Goal: Transaction & Acquisition: Book appointment/travel/reservation

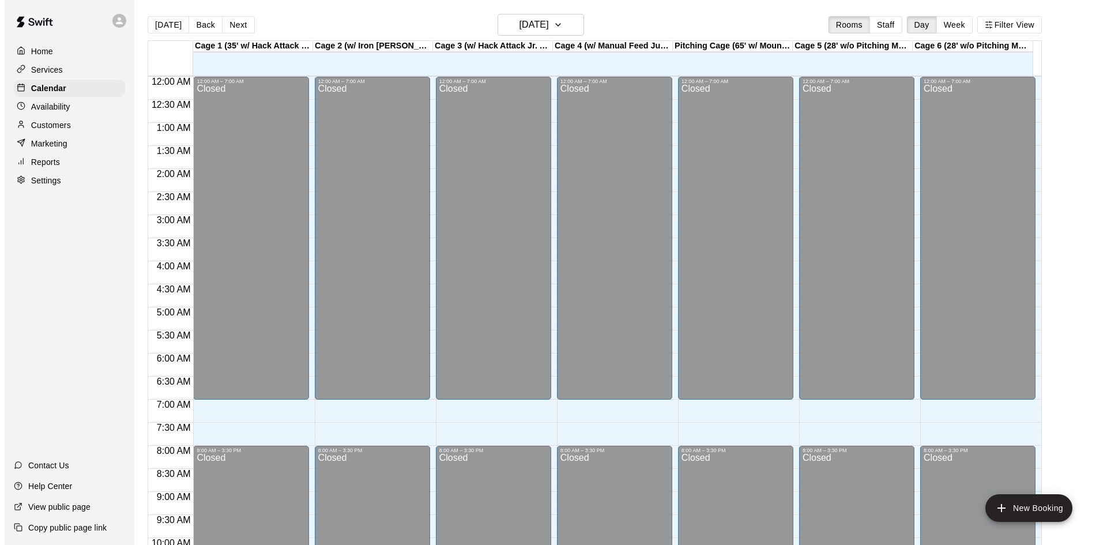
scroll to position [591, 0]
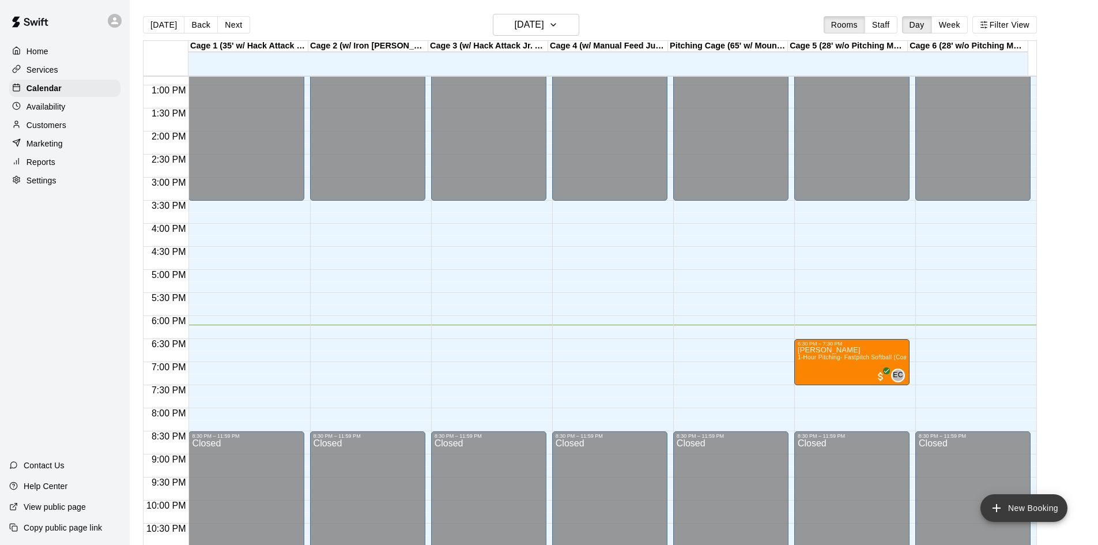
click at [1006, 510] on button "New Booking" at bounding box center [1024, 508] width 87 height 28
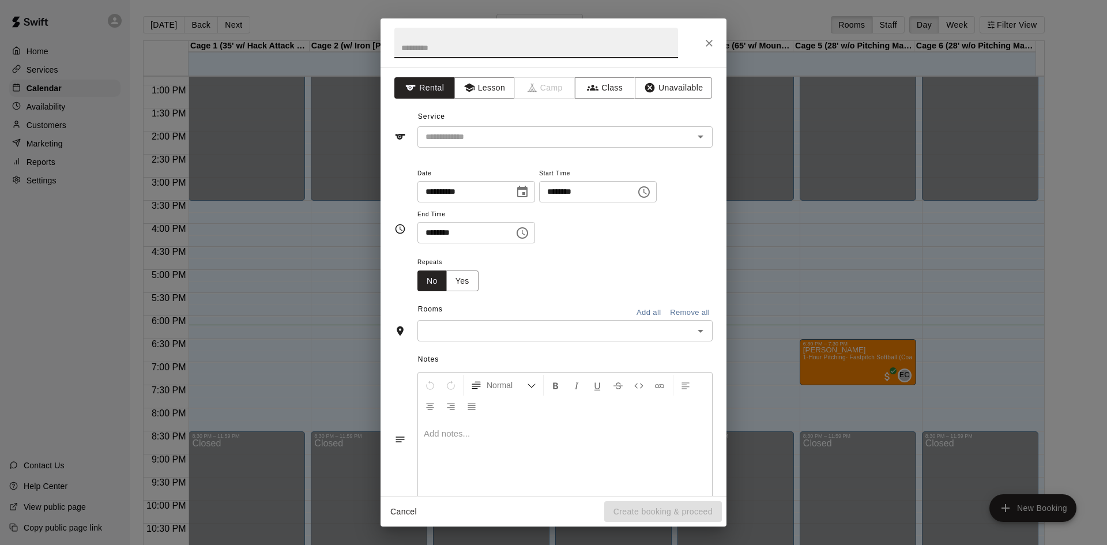
click at [525, 49] on input "text" at bounding box center [536, 43] width 284 height 31
click at [589, 134] on input "text" at bounding box center [548, 137] width 254 height 14
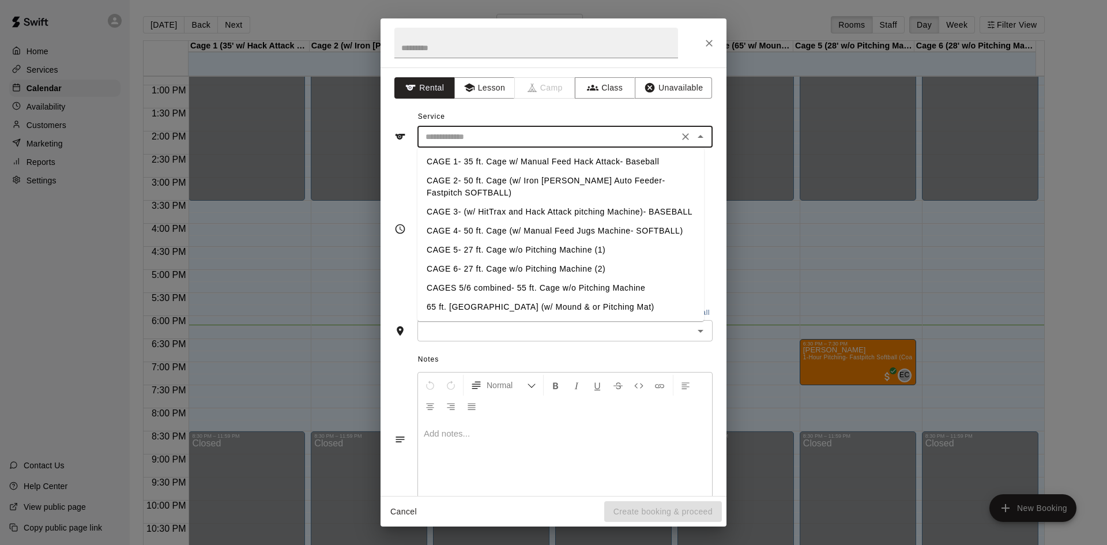
click at [516, 250] on li "CAGE 5- 27 ft. Cage w/o Pitching Machine (1)" at bounding box center [560, 249] width 287 height 19
type input "**********"
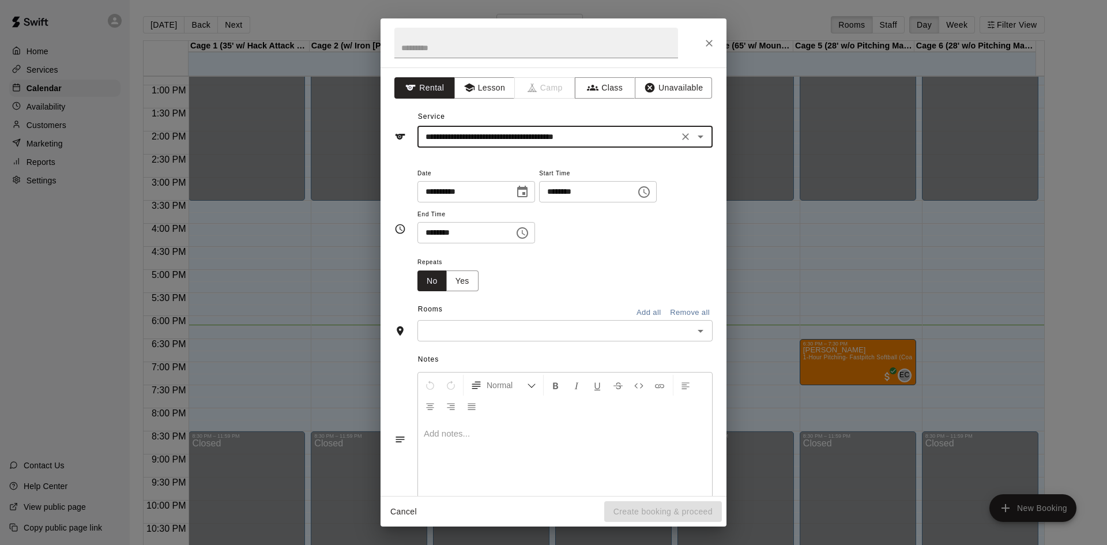
click at [651, 195] on icon "Choose time, selected time is 4:00 PM" at bounding box center [644, 192] width 14 height 14
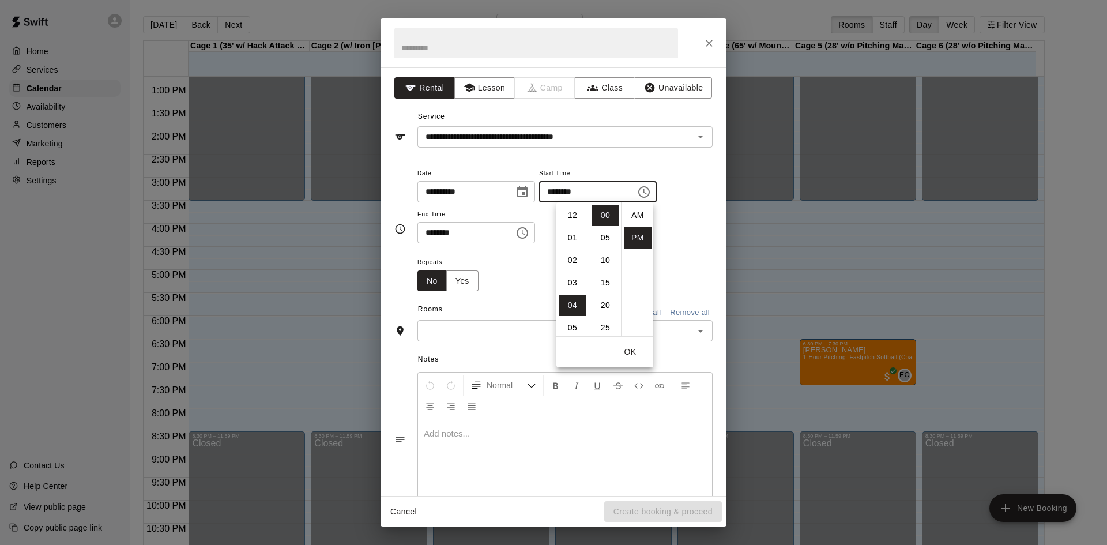
scroll to position [21, 0]
click at [566, 260] on li "06" at bounding box center [573, 260] width 28 height 21
click at [603, 277] on li "15" at bounding box center [606, 282] width 28 height 21
type input "********"
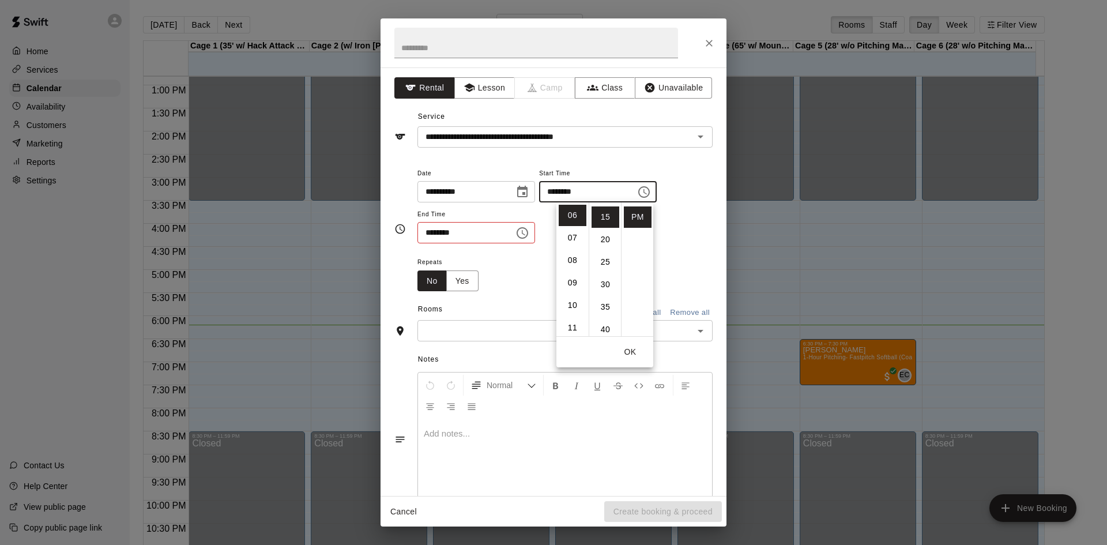
scroll to position [67, 0]
click at [528, 234] on icon "Choose time, selected time is 4:30 PM" at bounding box center [523, 233] width 12 height 12
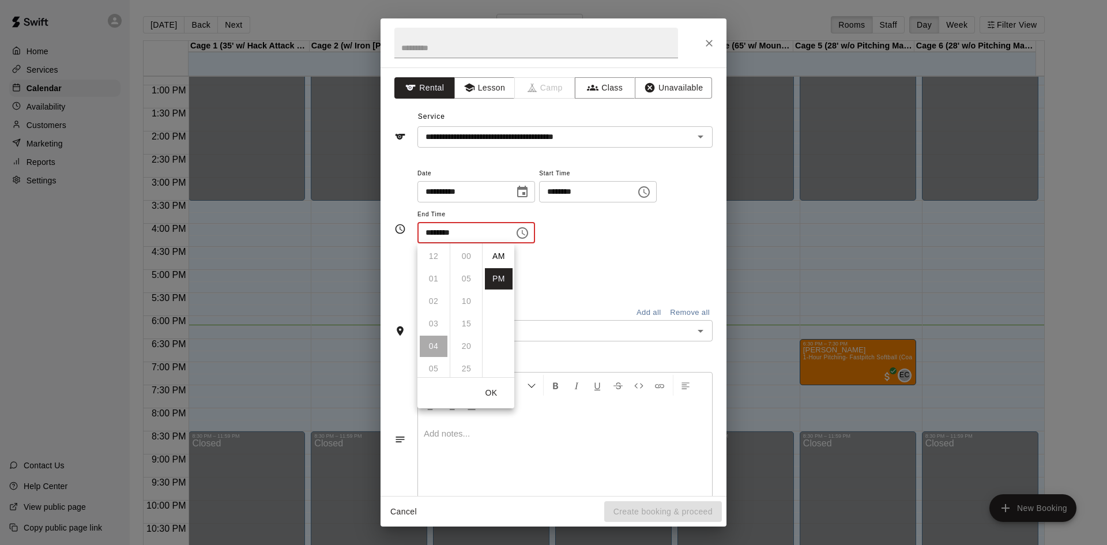
scroll to position [21, 0]
click at [435, 298] on li "06" at bounding box center [434, 301] width 28 height 21
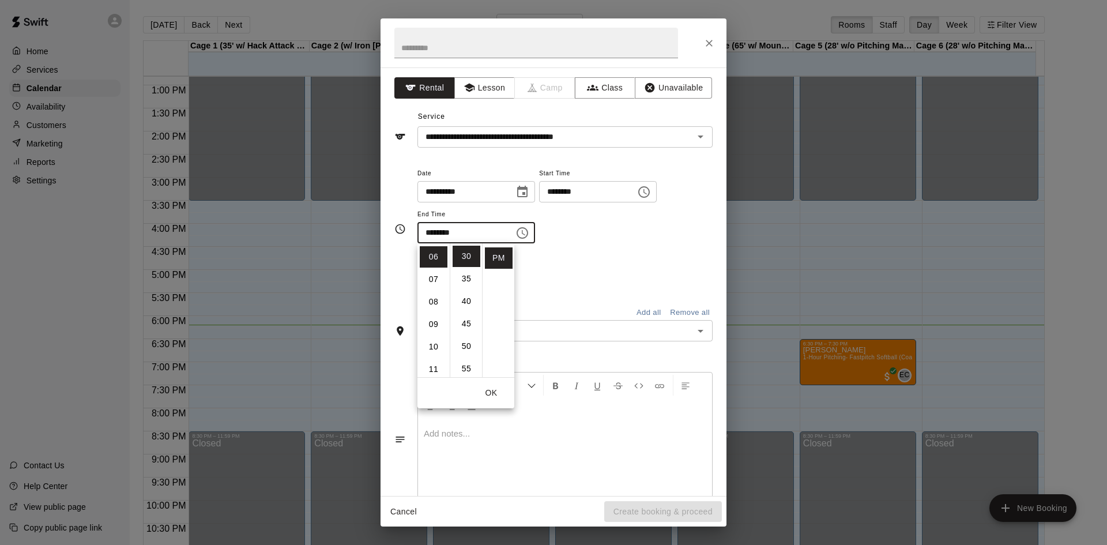
scroll to position [135, 0]
click at [462, 319] on li "45" at bounding box center [467, 323] width 28 height 21
type input "********"
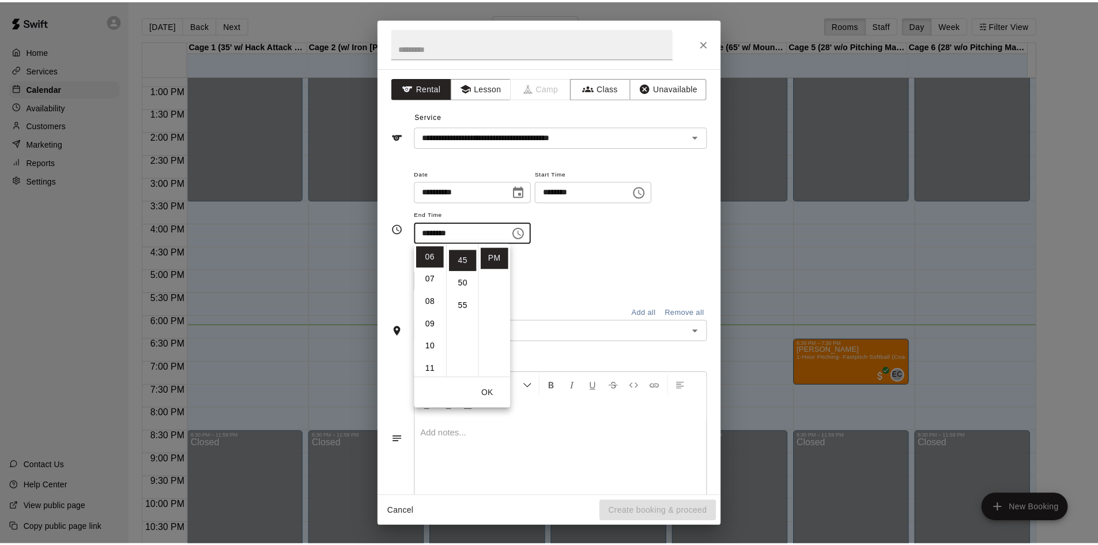
scroll to position [202, 0]
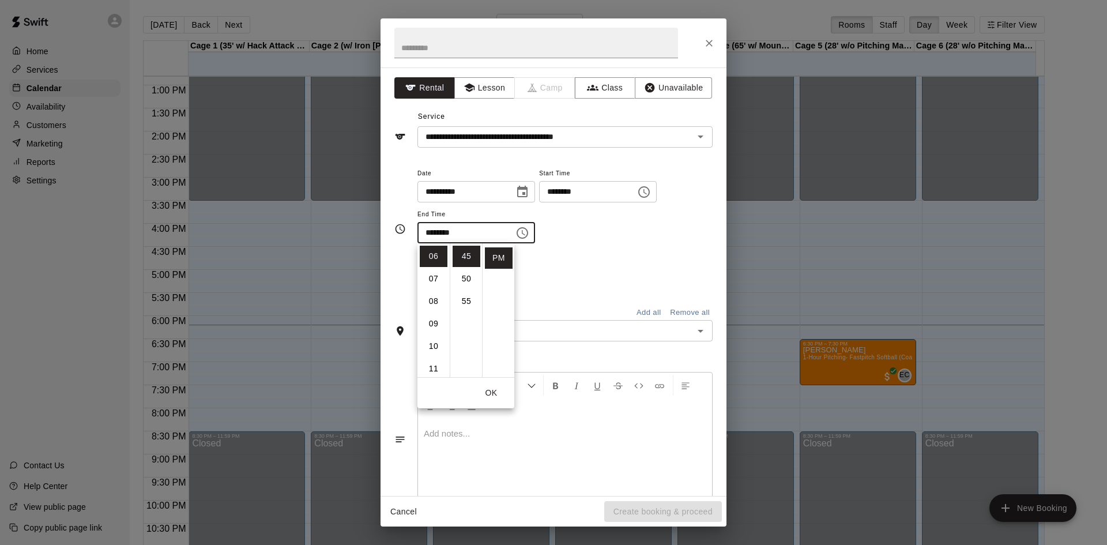
click at [562, 272] on div "Repeats No Yes" at bounding box center [564, 273] width 295 height 36
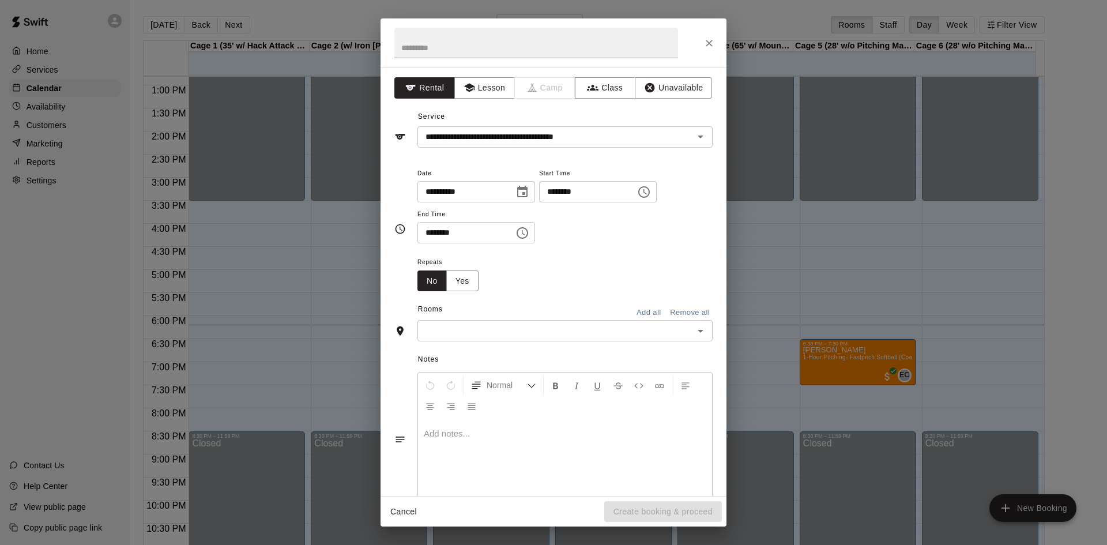
drag, startPoint x: 679, startPoint y: 329, endPoint x: 662, endPoint y: 326, distance: 16.4
click at [676, 329] on input "text" at bounding box center [555, 330] width 269 height 14
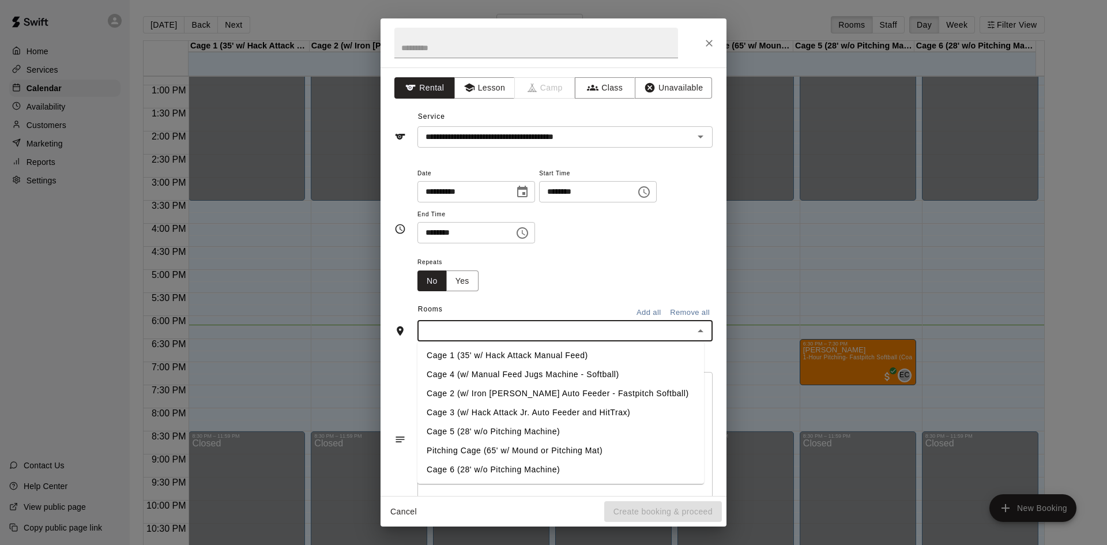
click at [552, 463] on li "Cage 6 (28' w/o Pitching Machine)" at bounding box center [560, 469] width 287 height 19
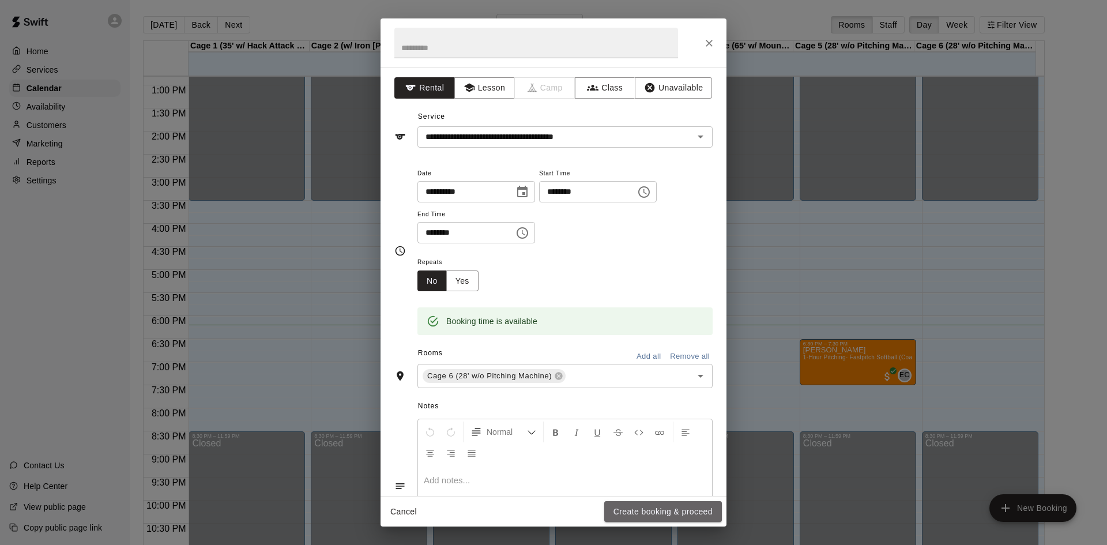
drag, startPoint x: 679, startPoint y: 515, endPoint x: 673, endPoint y: 496, distance: 19.7
click at [678, 515] on button "Create booking & proceed" at bounding box center [663, 511] width 118 height 21
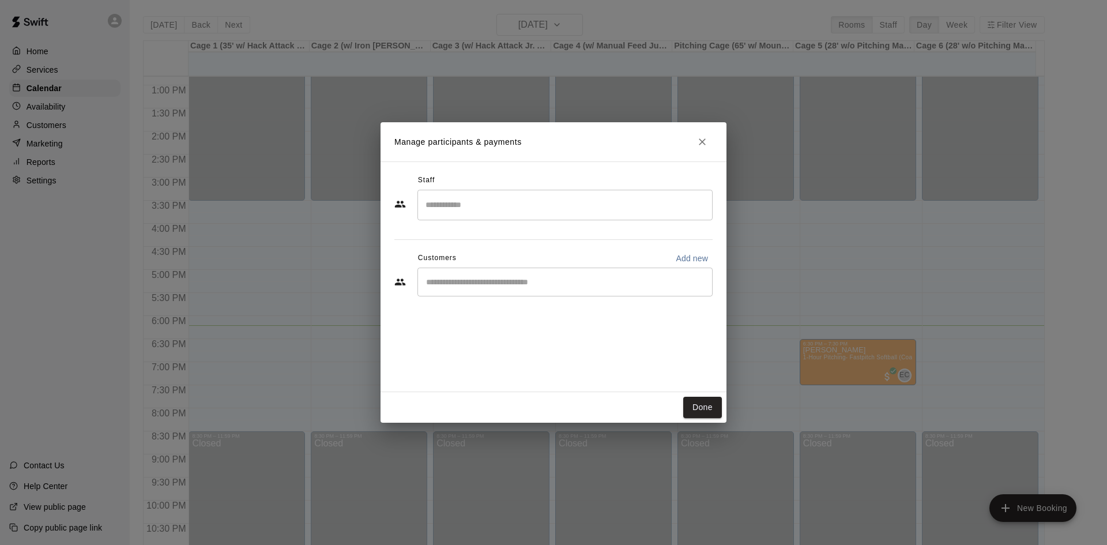
click at [533, 212] on input "Search staff" at bounding box center [565, 205] width 285 height 20
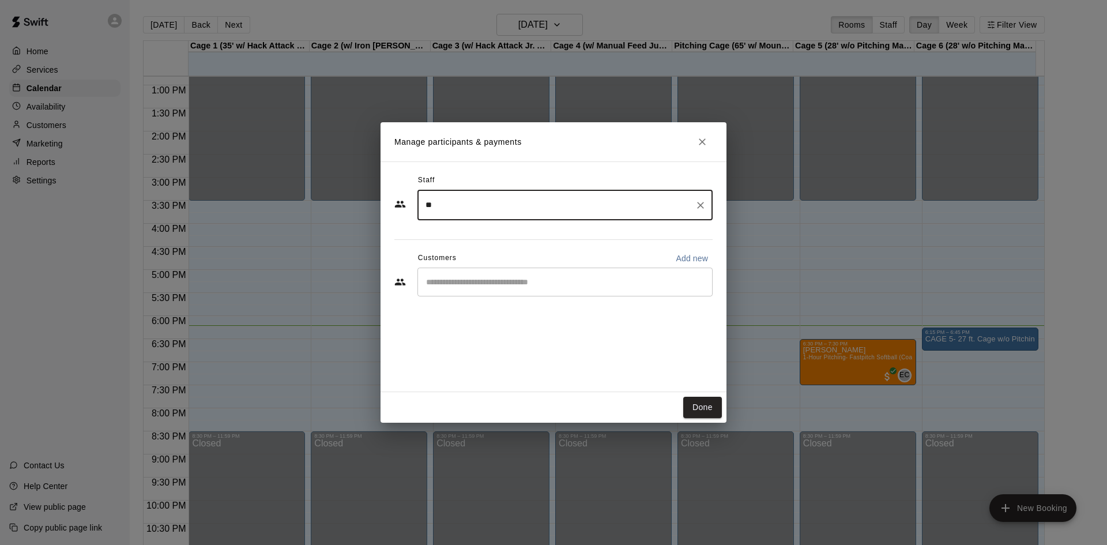
type input "*"
drag, startPoint x: 400, startPoint y: 319, endPoint x: 460, endPoint y: 299, distance: 63.6
click at [400, 319] on div "Staff ​ [PERSON_NAME] Instructor [PERSON_NAME] Instructor [PERSON_NAME] Instruc…" at bounding box center [554, 276] width 346 height 231
click at [488, 282] on input "Start typing to search customers..." at bounding box center [565, 282] width 285 height 12
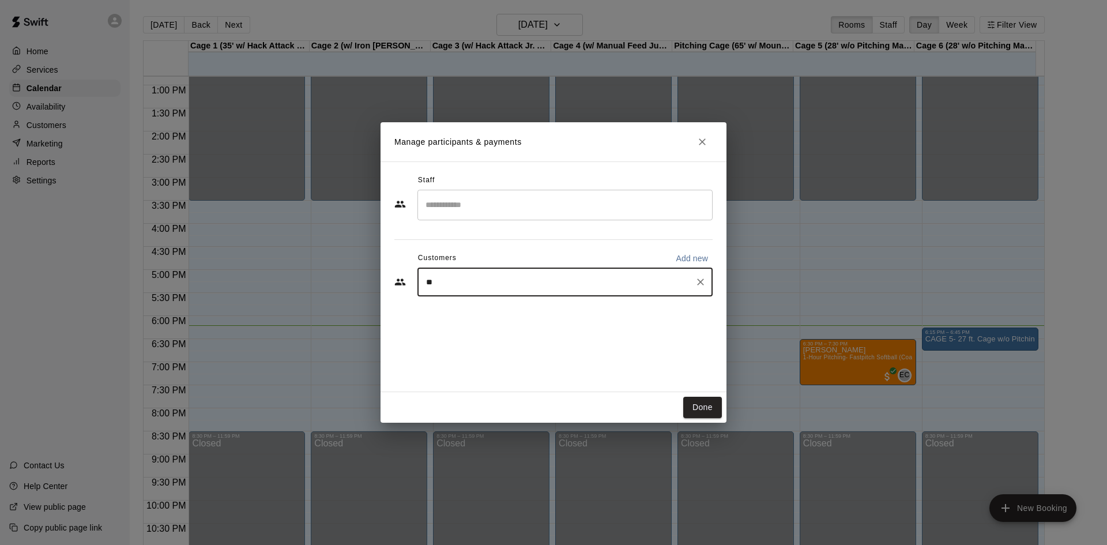
type input "*"
click at [502, 317] on span "[EMAIL_ADDRESS][DOMAIN_NAME]" at bounding box center [512, 321] width 124 height 8
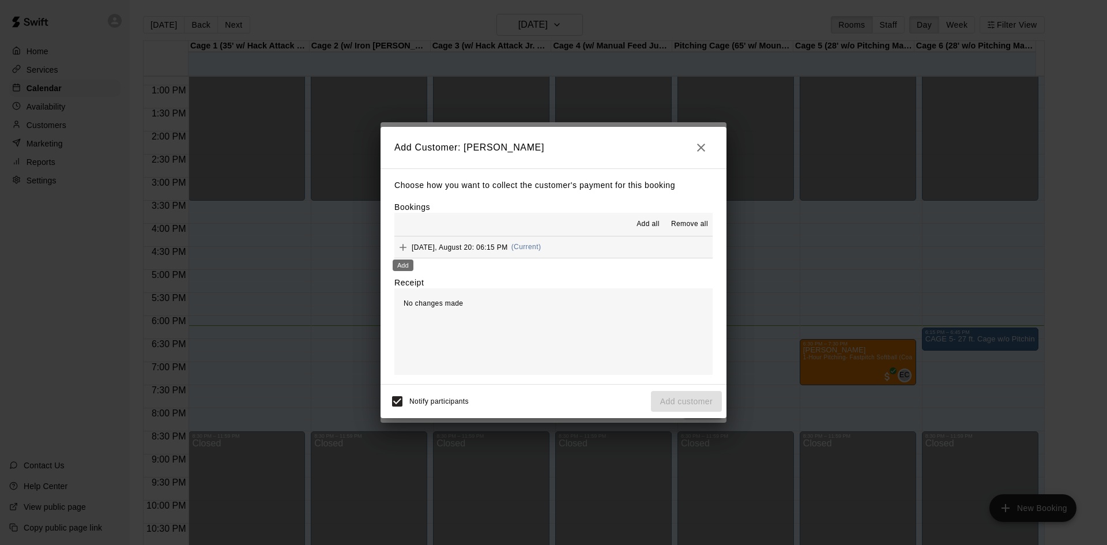
click at [405, 249] on icon "Add" at bounding box center [403, 248] width 12 height 12
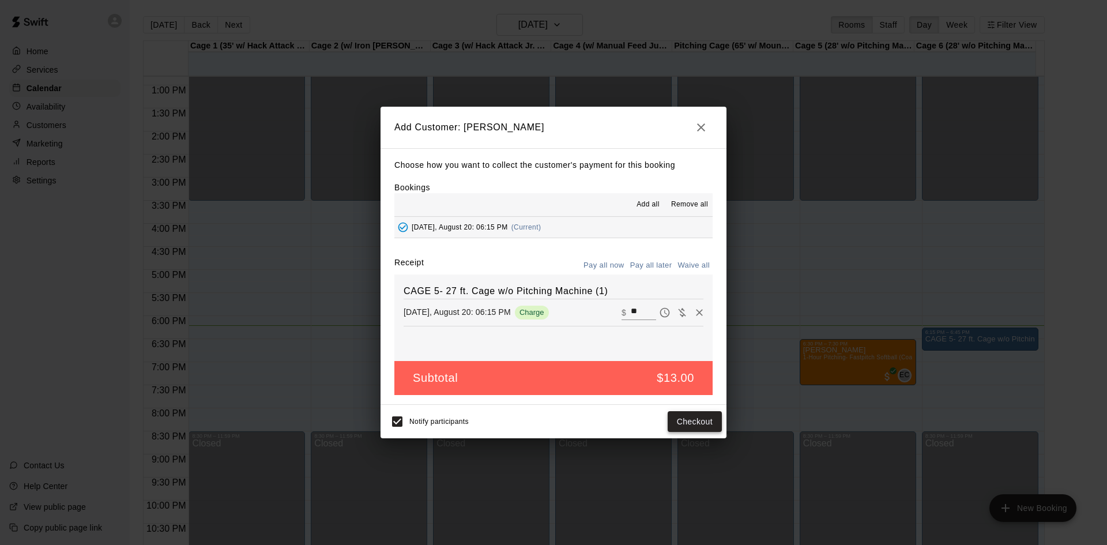
click at [699, 420] on button "Checkout" at bounding box center [695, 421] width 54 height 21
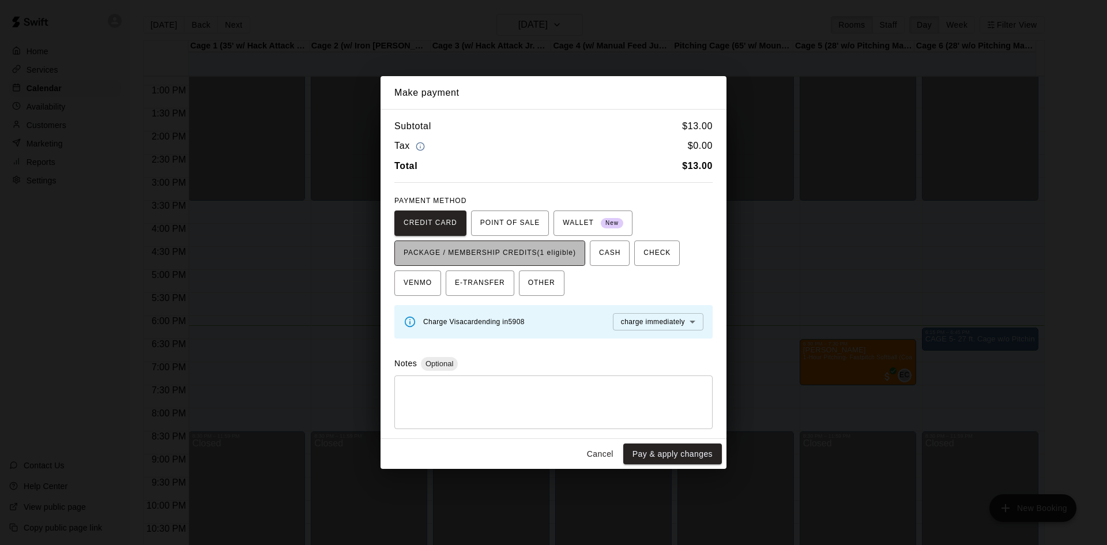
click at [537, 251] on span "PACKAGE / MEMBERSHIP CREDITS (1 eligible)" at bounding box center [490, 253] width 172 height 18
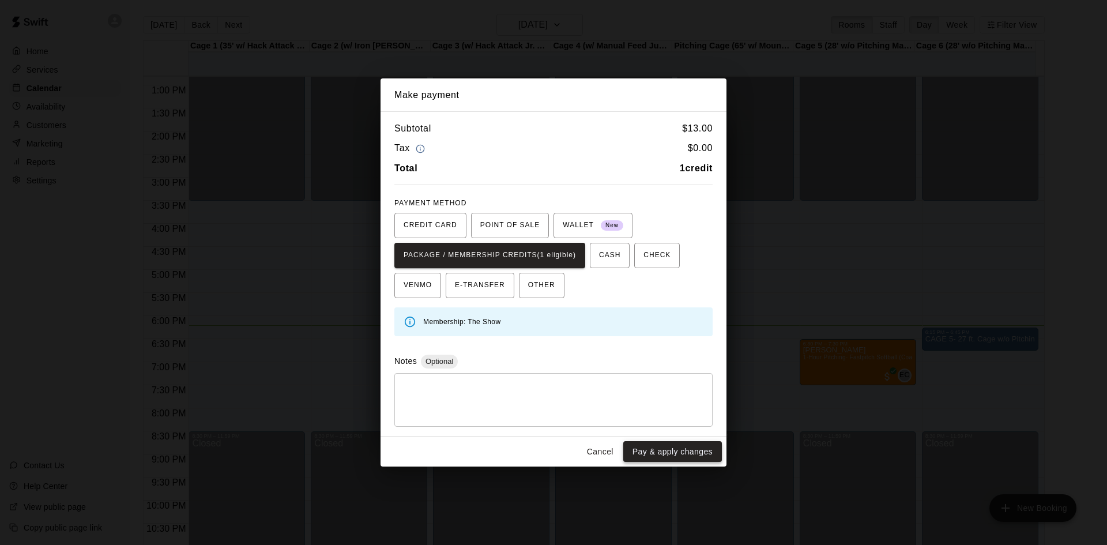
click at [686, 455] on button "Pay & apply changes" at bounding box center [672, 451] width 99 height 21
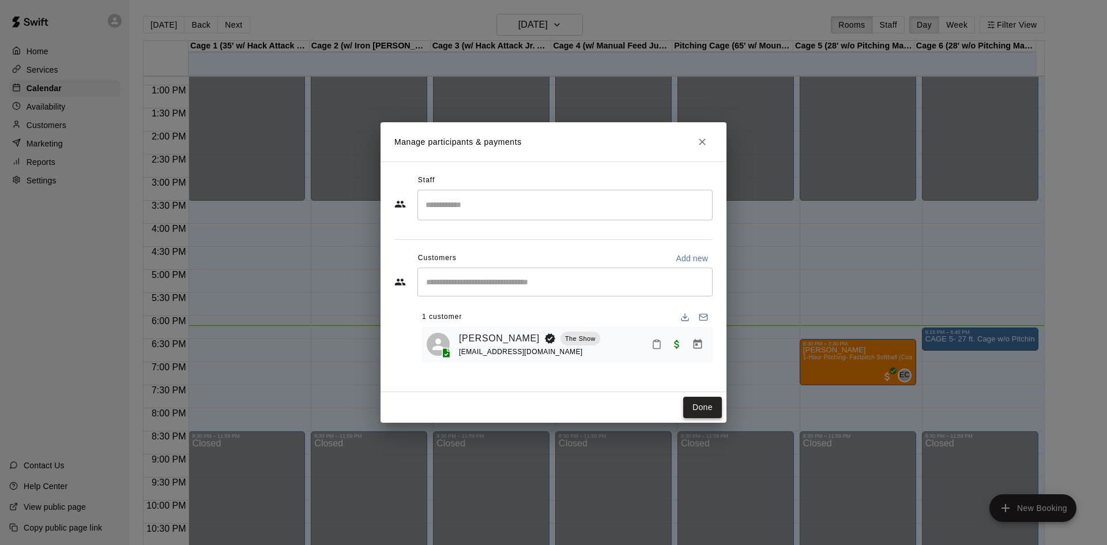
click at [710, 399] on button "Done" at bounding box center [702, 407] width 39 height 21
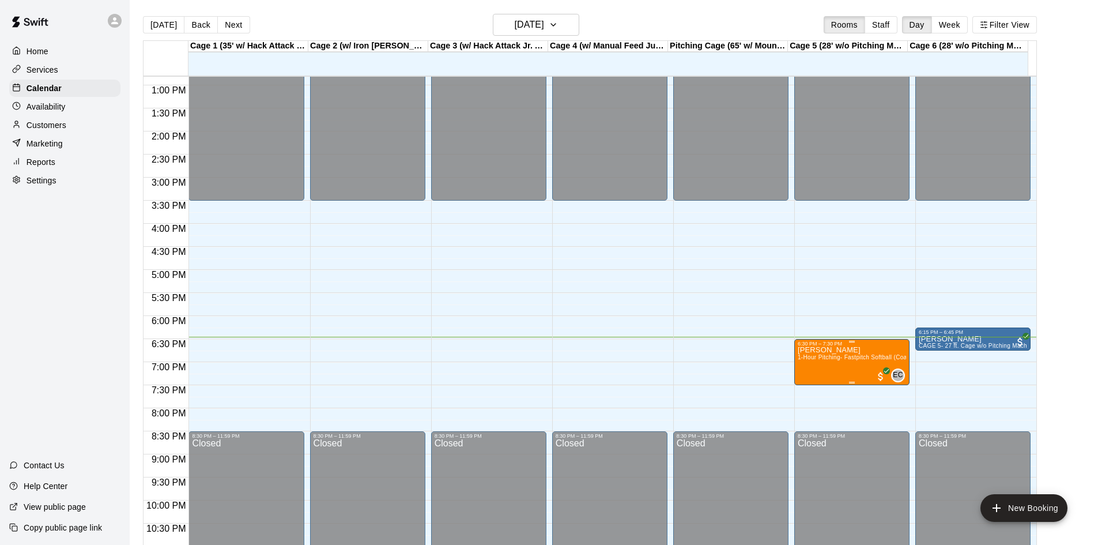
click at [815, 350] on p "[PERSON_NAME]" at bounding box center [852, 350] width 108 height 0
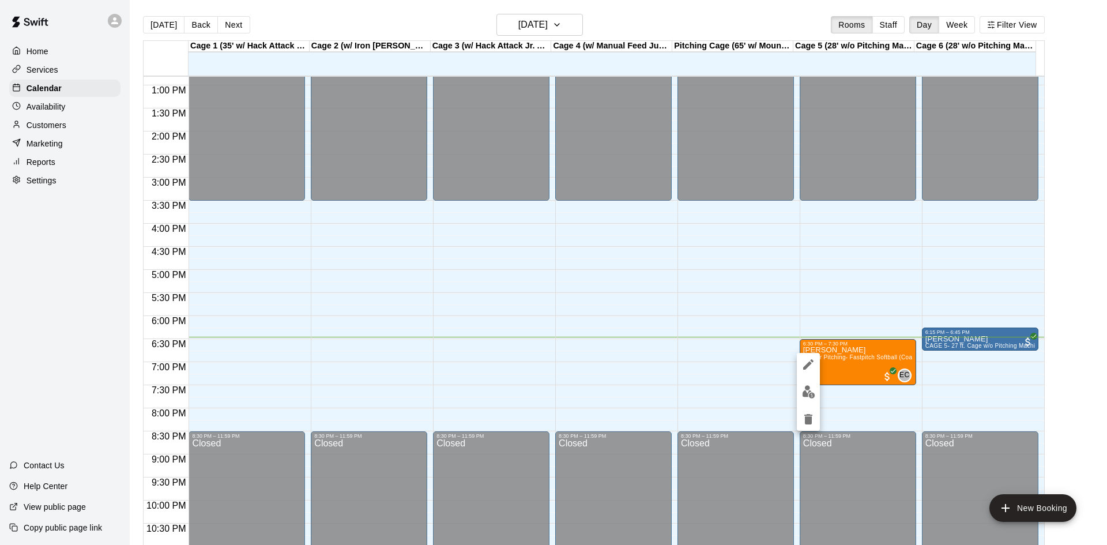
click at [63, 127] on div at bounding box center [553, 272] width 1107 height 545
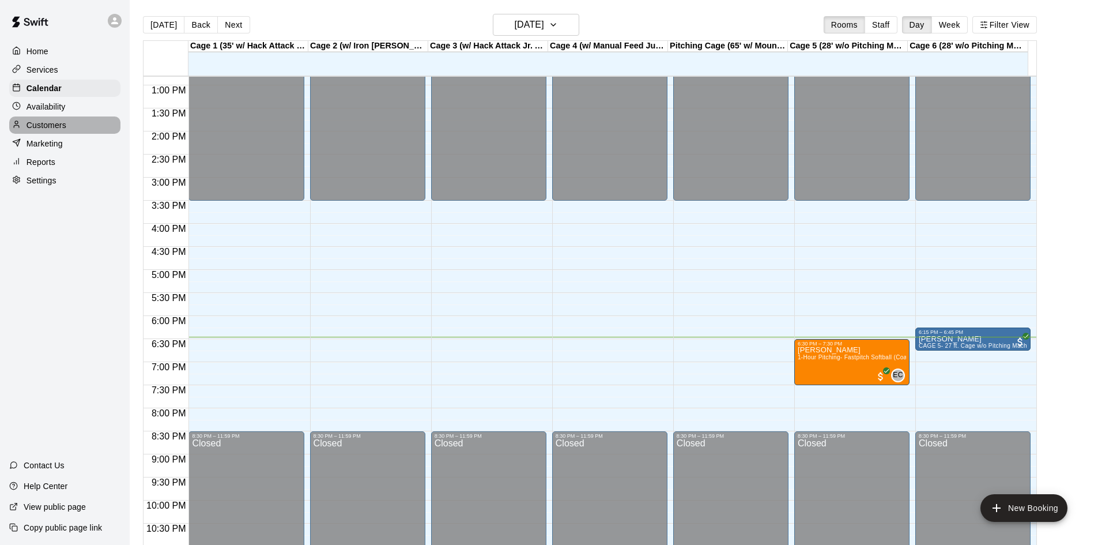
click at [56, 130] on p "Customers" at bounding box center [47, 125] width 40 height 12
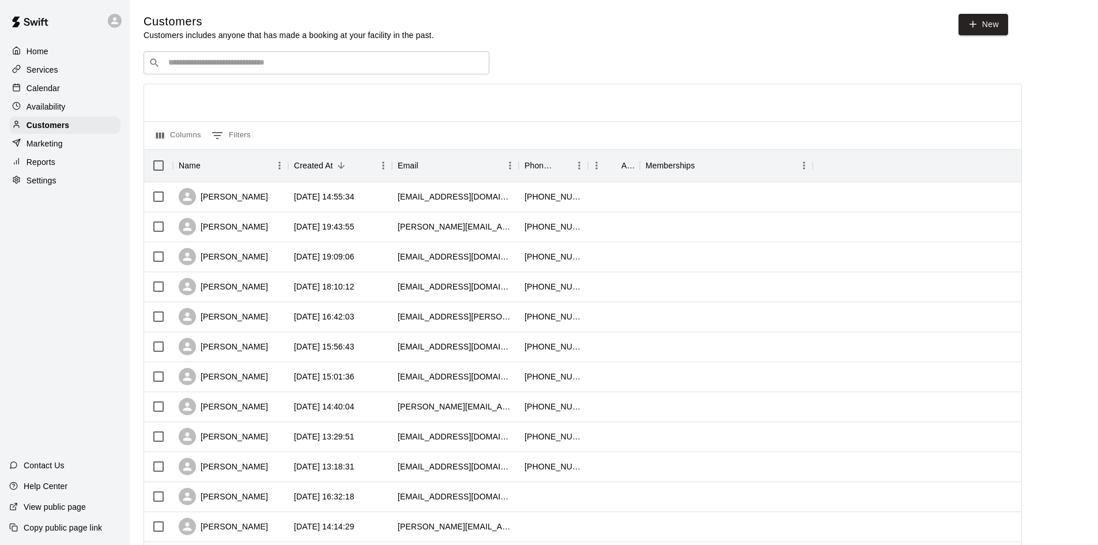
drag, startPoint x: 172, startPoint y: 68, endPoint x: 171, endPoint y: 51, distance: 16.7
click at [171, 58] on input "Search customers by name or email" at bounding box center [324, 63] width 319 height 12
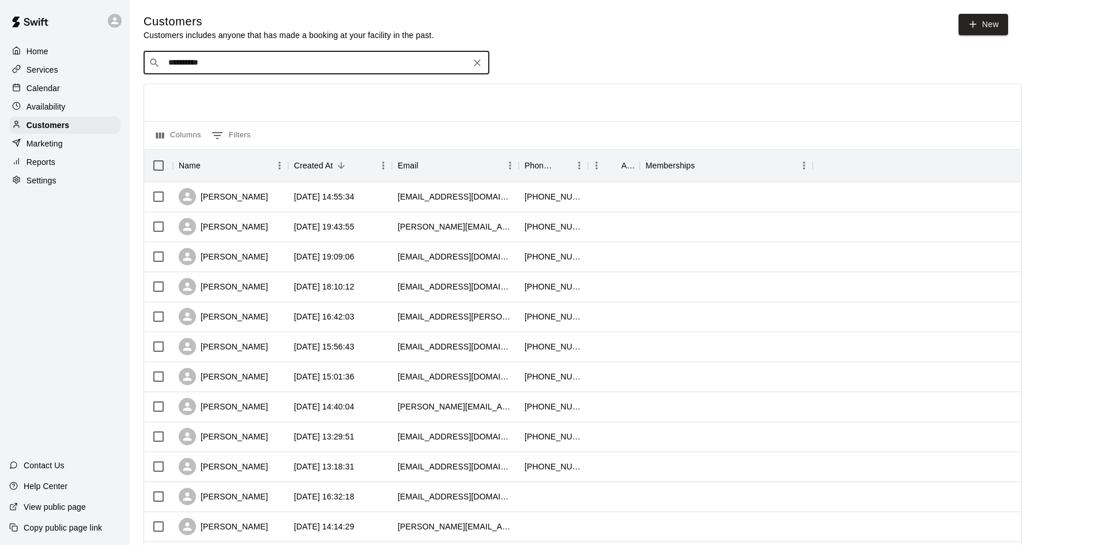
type input "**********"
click at [231, 101] on span "[EMAIL_ADDRESS][DOMAIN_NAME]" at bounding box center [238, 101] width 124 height 8
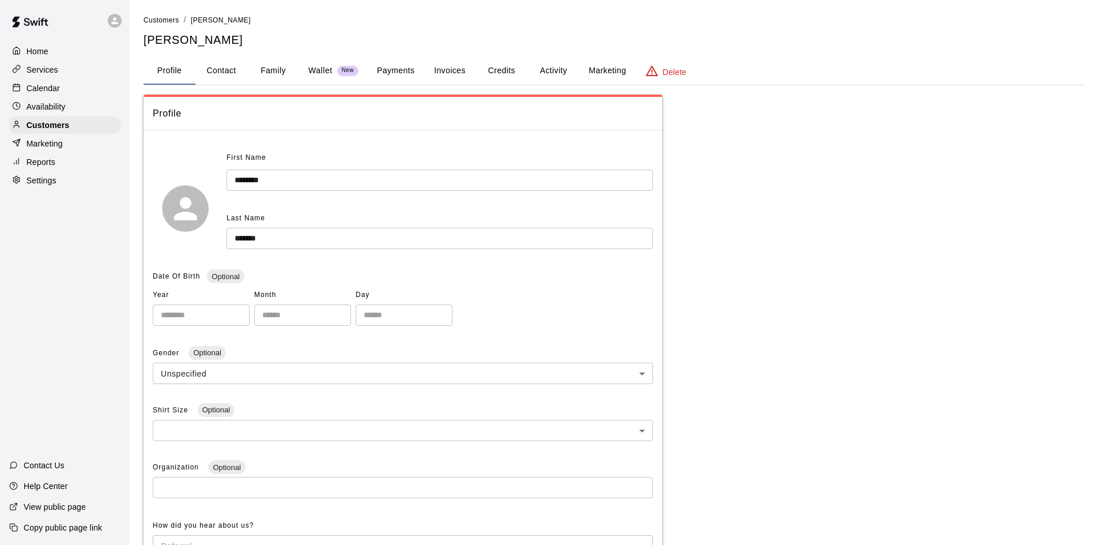
click at [393, 65] on button "Payments" at bounding box center [396, 71] width 56 height 28
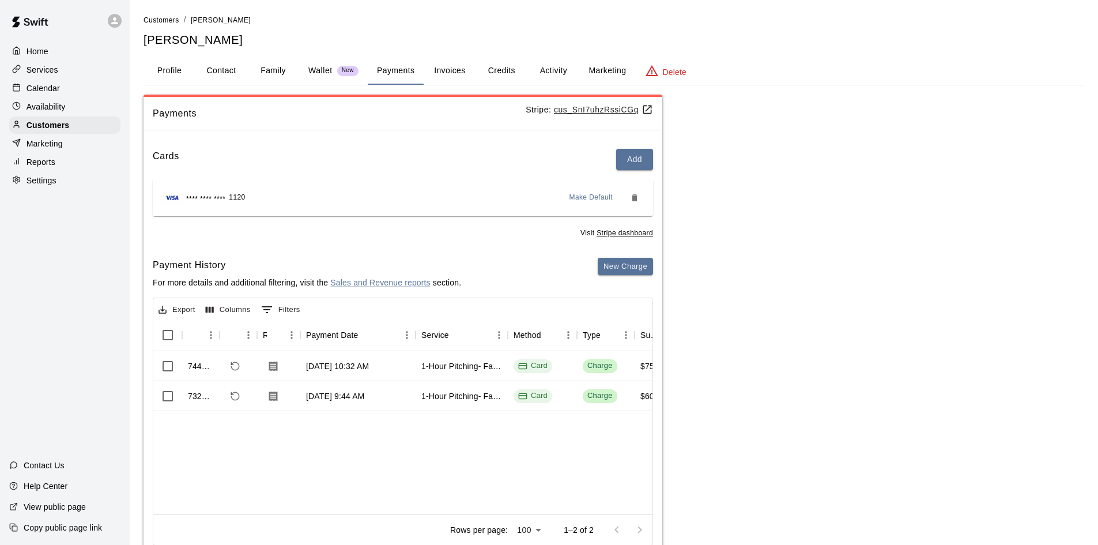
click at [48, 42] on div "Home Services Calendar Availability Customers Marketing Reports Settings" at bounding box center [65, 116] width 130 height 149
click at [59, 50] on div "Home" at bounding box center [64, 51] width 111 height 17
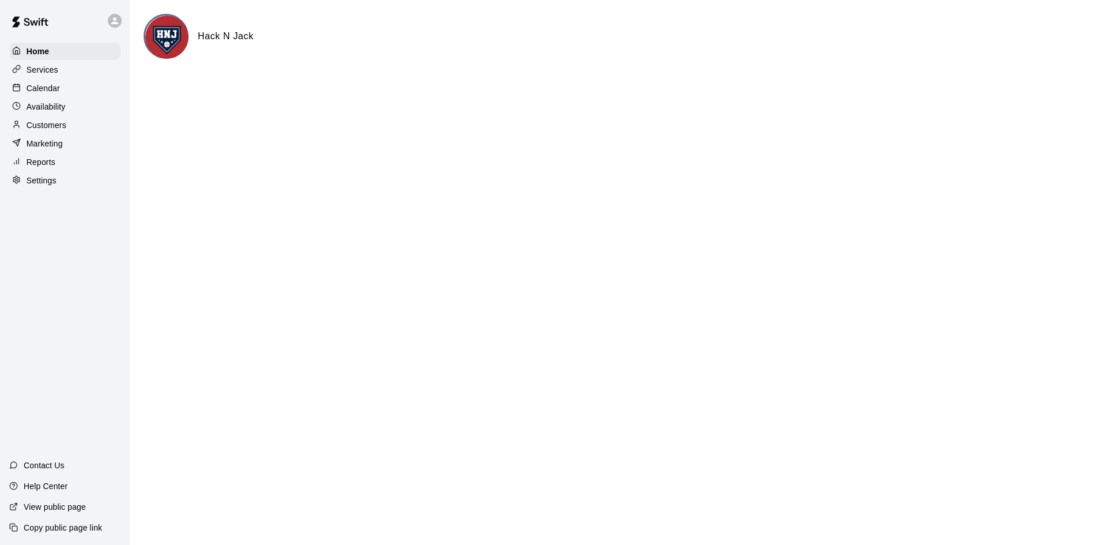
click at [99, 85] on div "Calendar" at bounding box center [64, 88] width 111 height 17
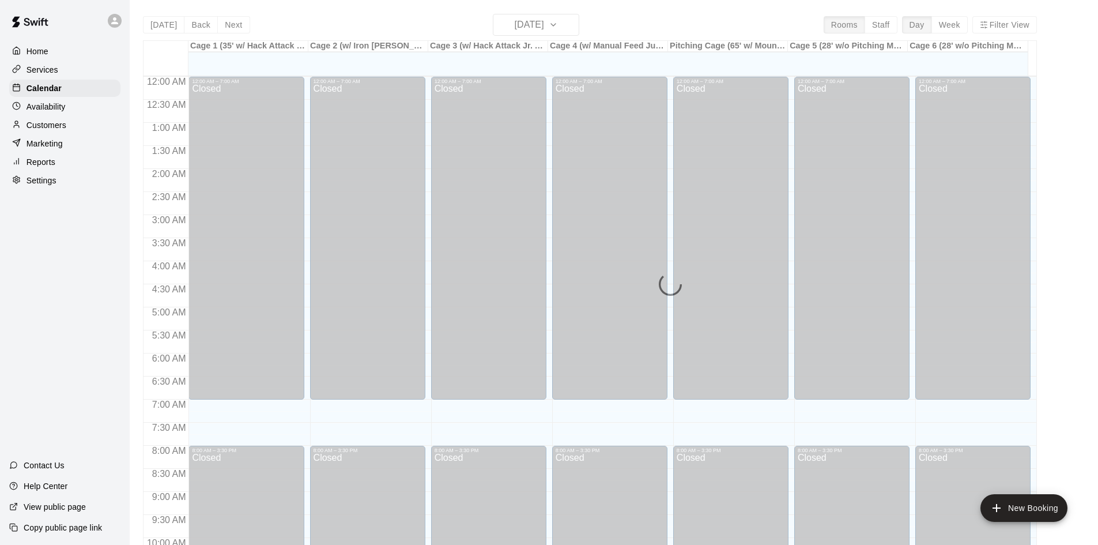
scroll to position [591, 0]
